Goal: Information Seeking & Learning: Check status

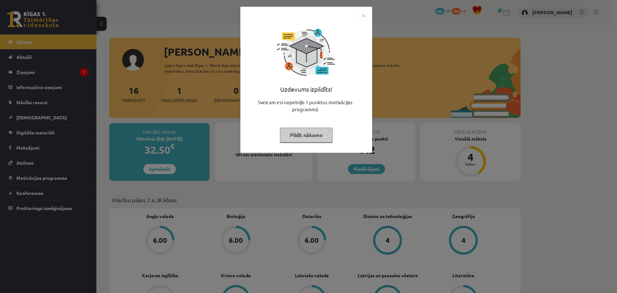
click at [367, 9] on div "Uzdevums izpildīts! Sveicam esi nopelnījis 1 punktus motivācijas programmā Pild…" at bounding box center [306, 80] width 132 height 146
click at [366, 12] on img "Close" at bounding box center [364, 16] width 10 height 10
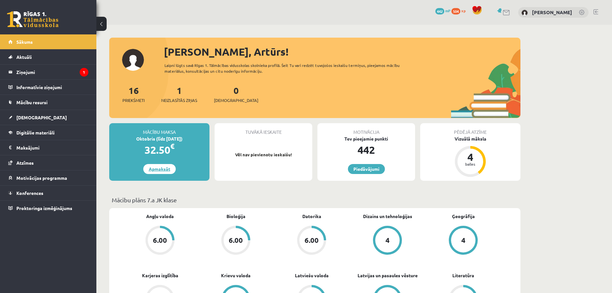
click at [168, 167] on link "Apmaksāt" at bounding box center [159, 169] width 32 height 10
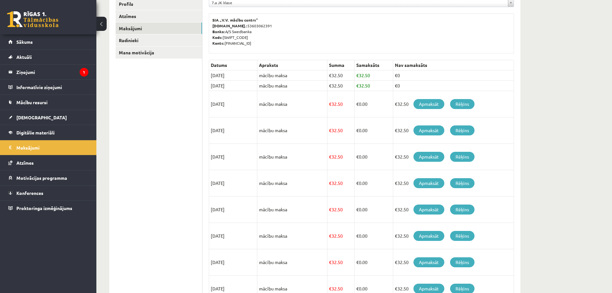
scroll to position [96, 0]
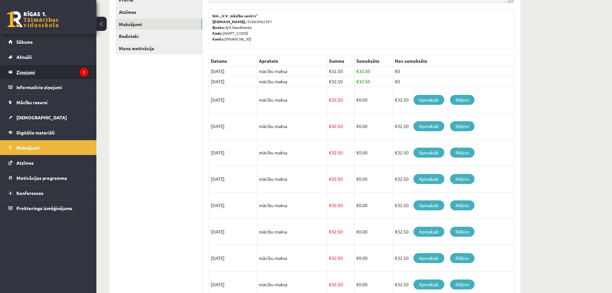
click at [18, 68] on legend "Ziņojumi 1" at bounding box center [52, 72] width 72 height 15
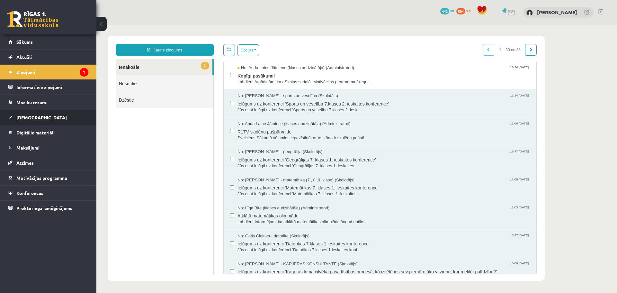
click at [33, 116] on span "[DEMOGRAPHIC_DATA]" at bounding box center [41, 117] width 50 height 6
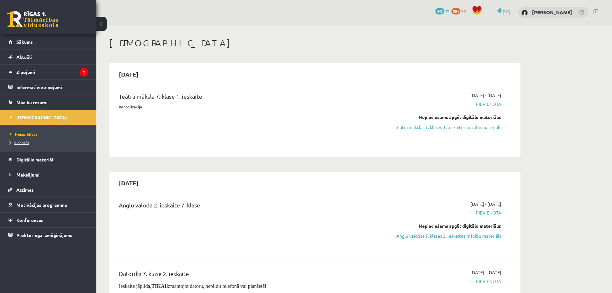
click at [24, 142] on span "Izlabotās" at bounding box center [19, 142] width 19 height 5
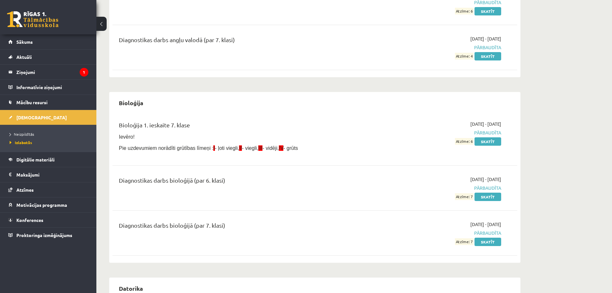
scroll to position [129, 0]
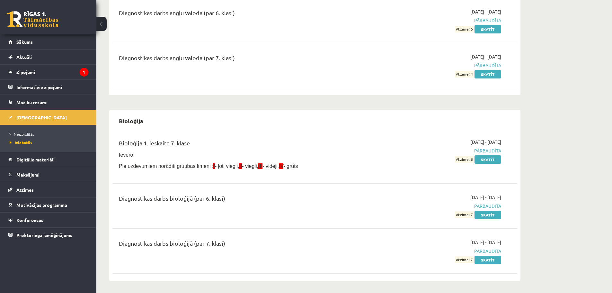
click at [460, 73] on span "Atzīme: 4" at bounding box center [464, 74] width 19 height 7
click at [436, 74] on div "[DATE] - [DATE] Pārbaudīta Atzīme: 4 Skatīt" at bounding box center [440, 65] width 131 height 24
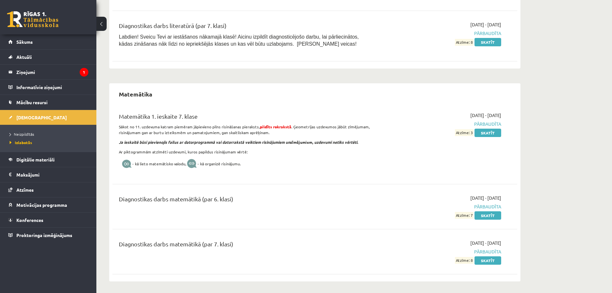
scroll to position [951, 0]
drag, startPoint x: 462, startPoint y: 134, endPoint x: 462, endPoint y: 130, distance: 3.5
click at [462, 133] on div "[DATE] - [DATE] Pārbaudīta Atzīme: 3 Skatīt" at bounding box center [440, 142] width 131 height 62
click at [462, 130] on span "Atzīme: 3" at bounding box center [464, 131] width 19 height 7
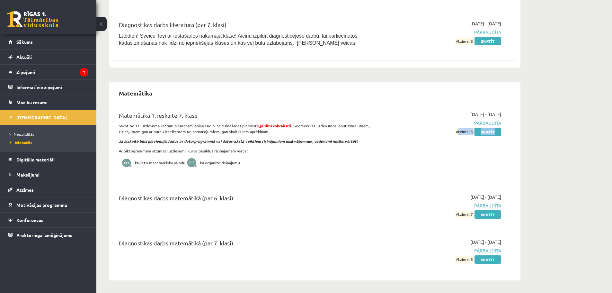
click at [462, 130] on span "Atzīme: 3" at bounding box center [464, 131] width 19 height 7
click at [36, 133] on link "Neizpildītās" at bounding box center [50, 134] width 80 height 6
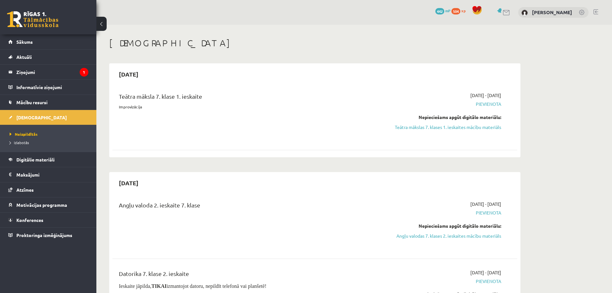
click at [152, 96] on div "Teātra māksla 7. klase 1. ieskaite" at bounding box center [245, 98] width 252 height 12
click at [242, 102] on div "Teātra māksla 7. klase 1. ieskaite" at bounding box center [245, 98] width 252 height 12
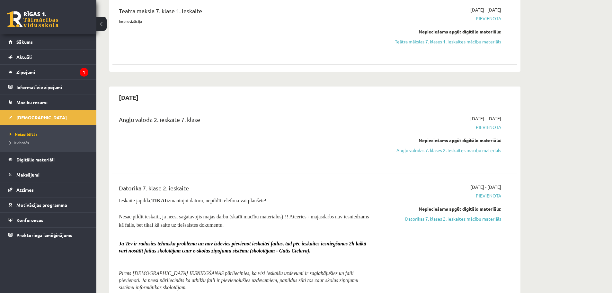
scroll to position [96, 0]
